Goal: Information Seeking & Learning: Learn about a topic

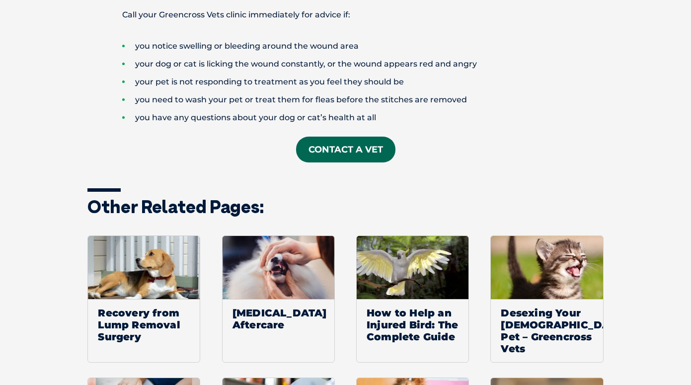
scroll to position [1245, 0]
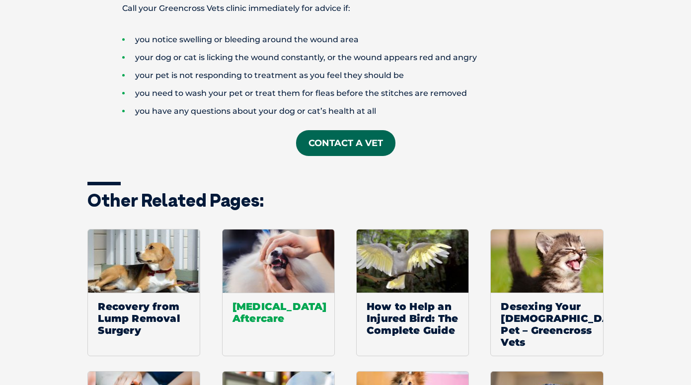
click at [297, 310] on span "[MEDICAL_DATA] Aftercare" at bounding box center [279, 312] width 112 height 39
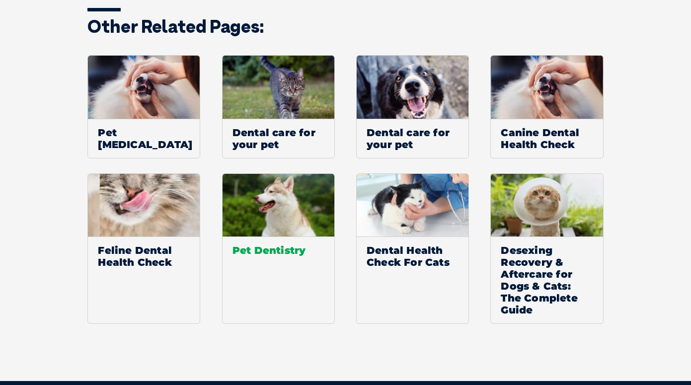
scroll to position [1250, 0]
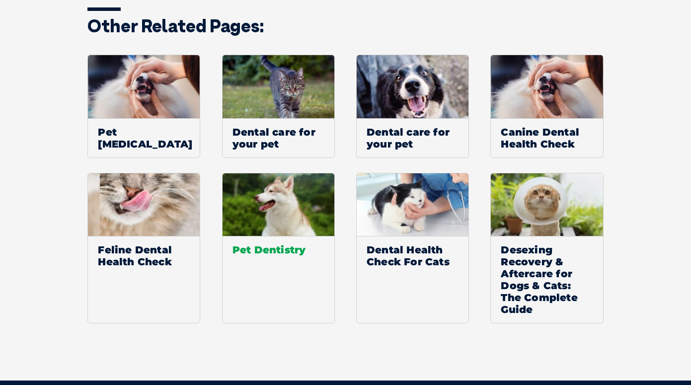
click at [277, 212] on img at bounding box center [279, 204] width 112 height 63
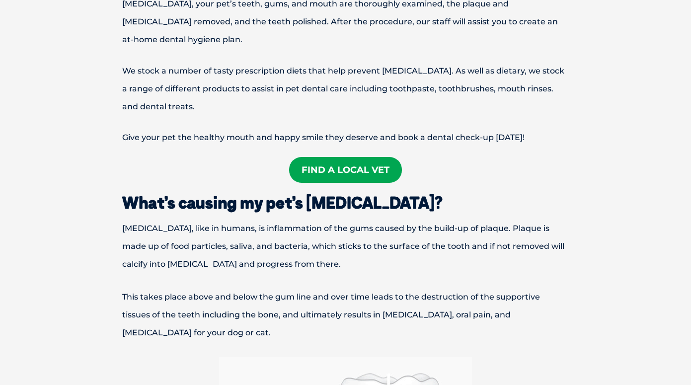
scroll to position [772, 0]
